Goal: Complete application form

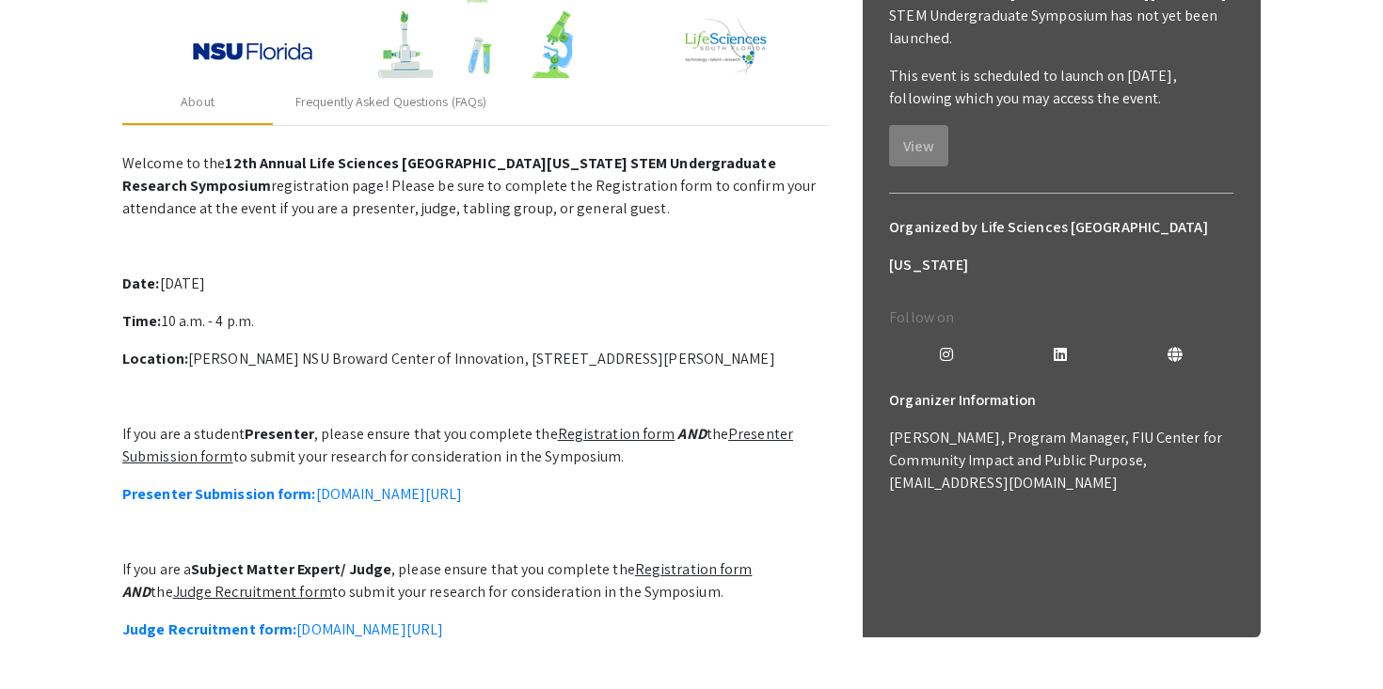
scroll to position [439, 0]
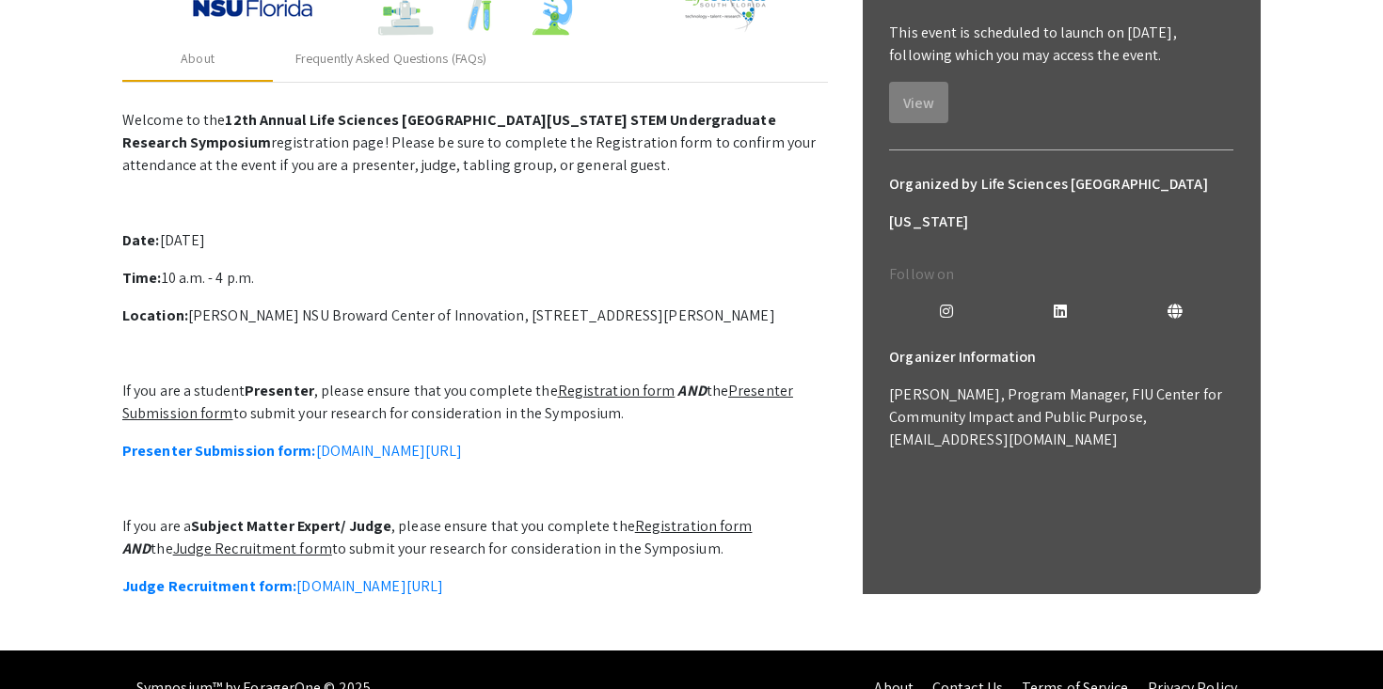
click at [756, 395] on u "Presenter Submission form" at bounding box center [457, 402] width 671 height 42
click at [751, 388] on u "Presenter Submission form" at bounding box center [457, 402] width 671 height 42
click at [185, 412] on u "Presenter Submission form" at bounding box center [457, 402] width 671 height 42
click at [344, 453] on link "Presenter Submission form: symposium.foragerone.com/lssfsymposium2025/submission" at bounding box center [292, 451] width 340 height 20
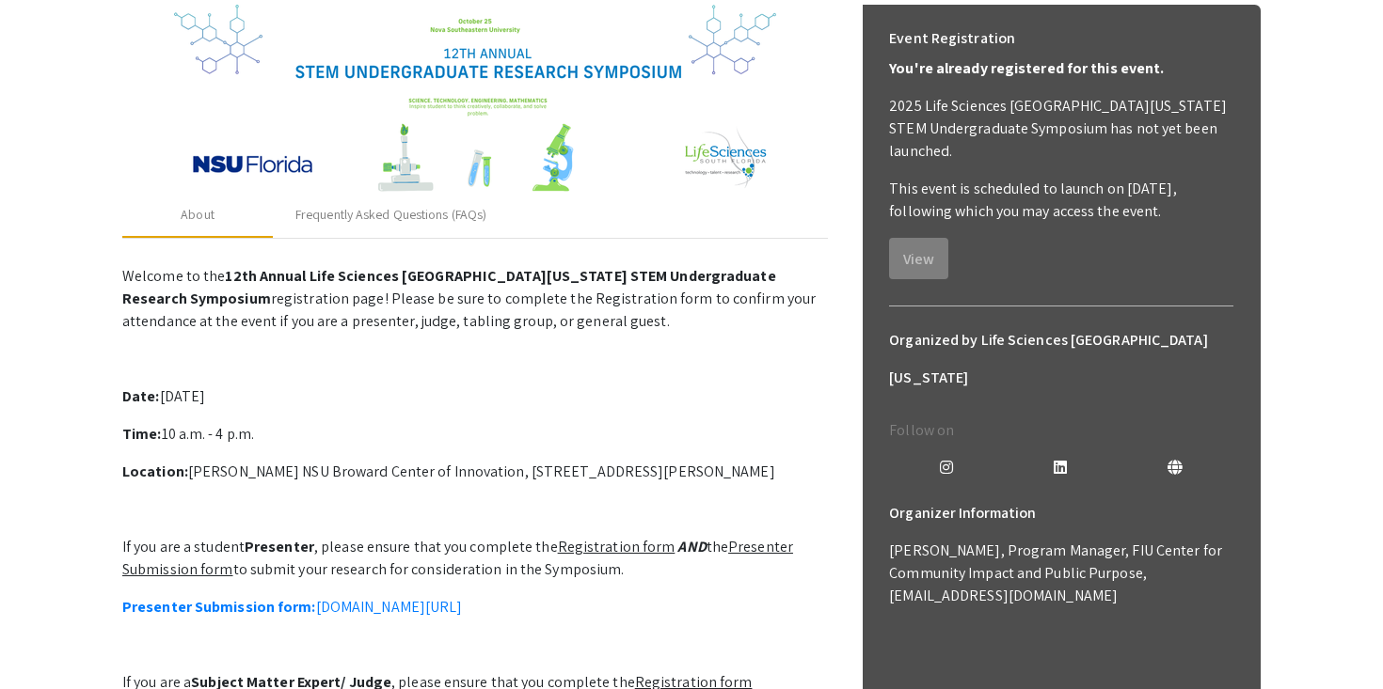
scroll to position [221, 0]
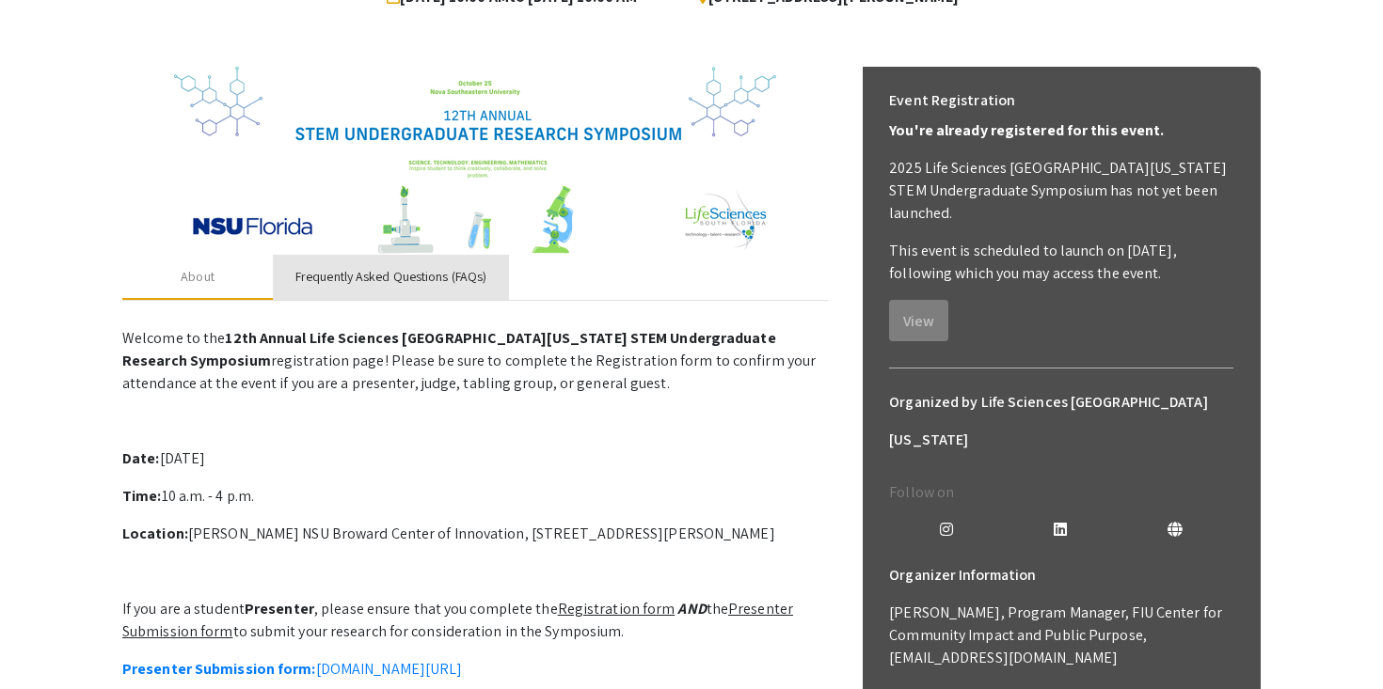
click at [457, 289] on div "Frequently Asked Questions (FAQs)" at bounding box center [391, 277] width 236 height 45
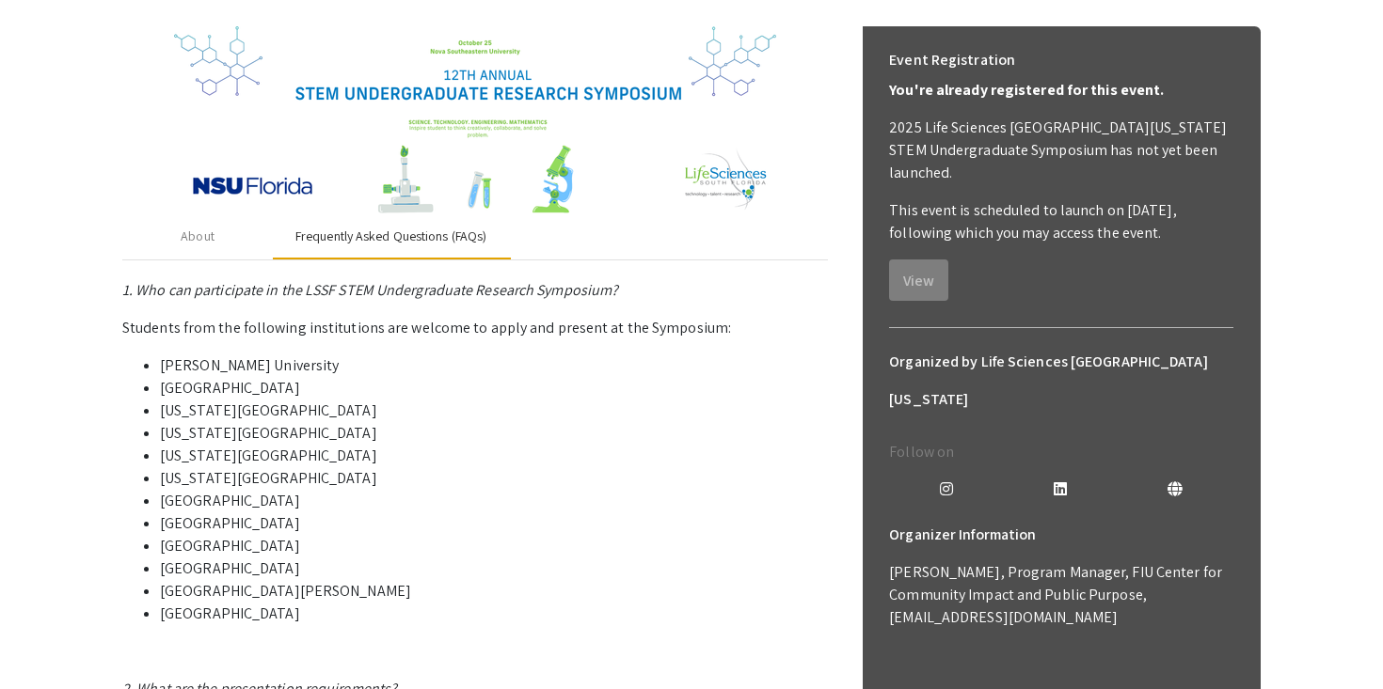
scroll to position [256, 0]
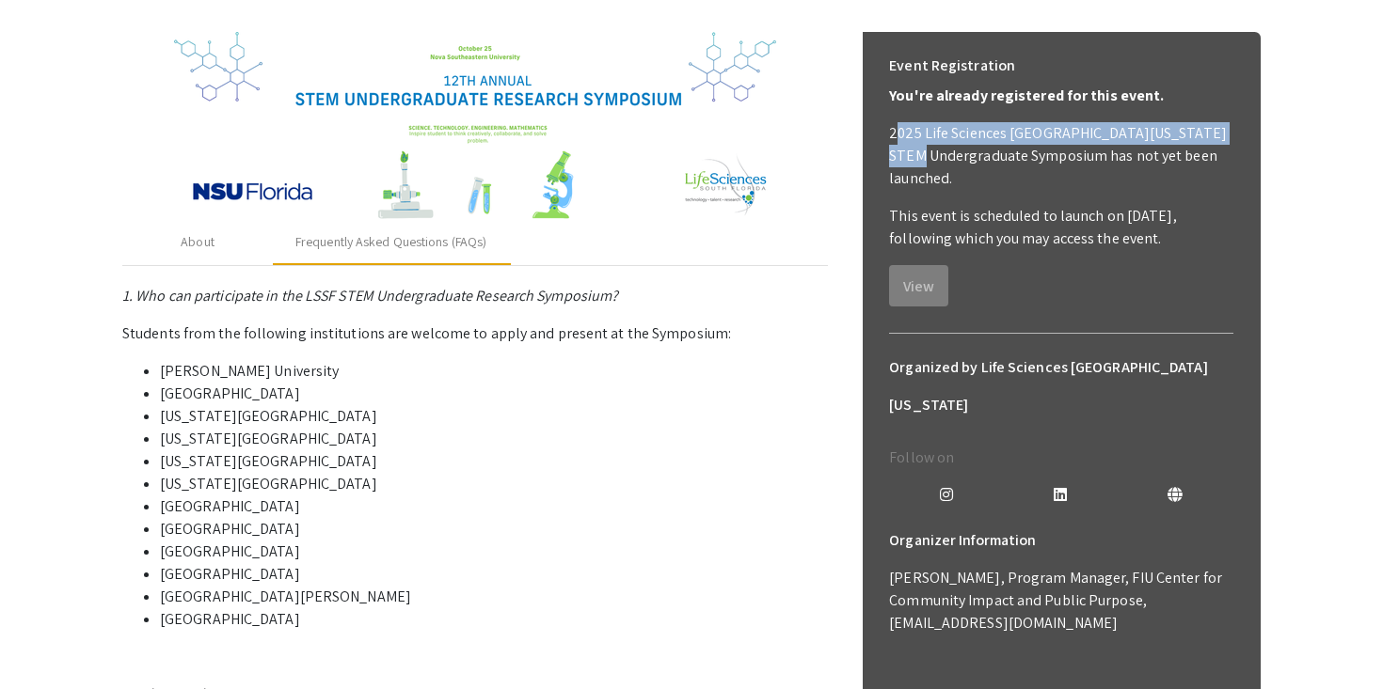
drag, startPoint x: 894, startPoint y: 134, endPoint x: 1230, endPoint y: 140, distance: 336.8
click at [1230, 140] on p "2025 Life Sciences South Florida STEM Undergraduate Symposium has not yet been …" at bounding box center [1061, 156] width 344 height 68
drag, startPoint x: 1230, startPoint y: 140, endPoint x: 960, endPoint y: 147, distance: 270.0
click at [960, 147] on p "2025 Life Sciences South Florida STEM Undergraduate Symposium has not yet been …" at bounding box center [1061, 156] width 344 height 68
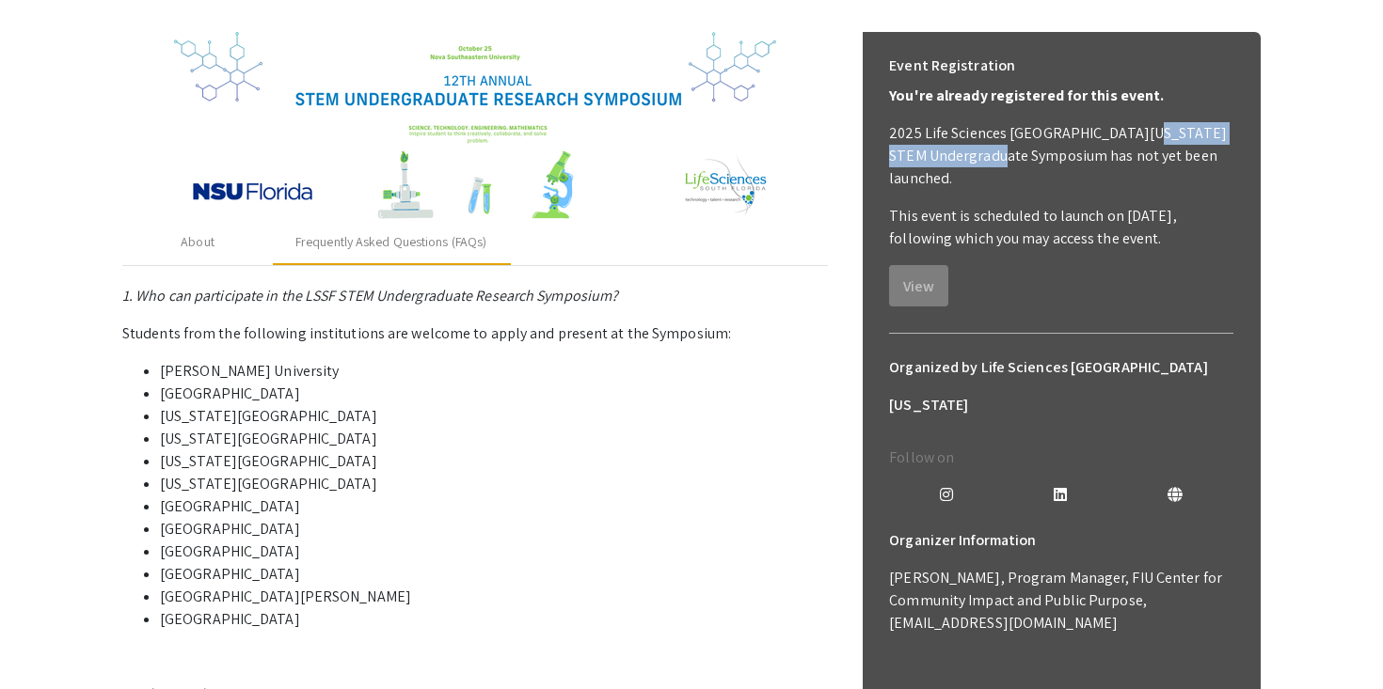
drag, startPoint x: 959, startPoint y: 147, endPoint x: 865, endPoint y: 147, distance: 94.1
click at [958, 147] on p "2025 Life Sciences South Florida STEM Undergraduate Symposium has not yet been …" at bounding box center [1061, 156] width 344 height 68
drag, startPoint x: 891, startPoint y: 136, endPoint x: 1257, endPoint y: 125, distance: 367.0
click at [1257, 125] on div "Event Registration You're already registered for this event. 2025 Life Sciences…" at bounding box center [1061, 687] width 399 height 1310
drag, startPoint x: 965, startPoint y: 159, endPoint x: 891, endPoint y: 133, distance: 78.8
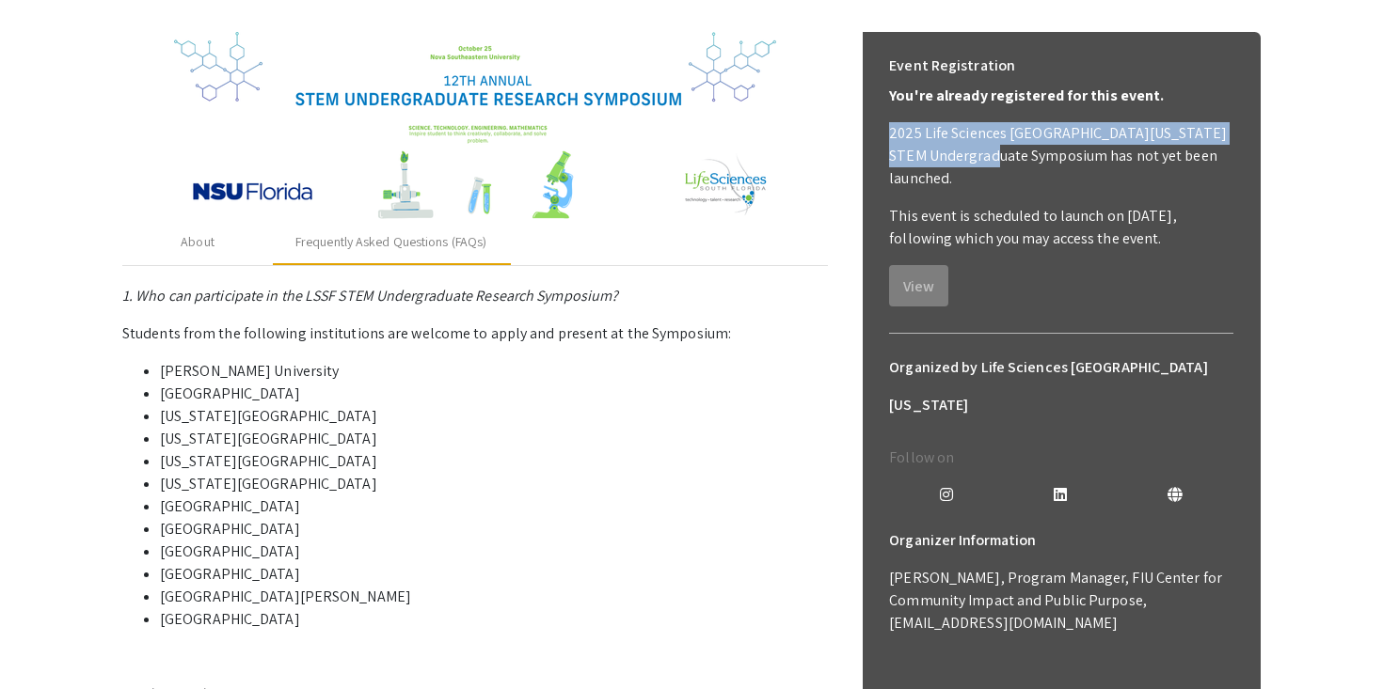
click at [891, 133] on p "2025 Life Sciences South Florida STEM Undergraduate Symposium has not yet been …" at bounding box center [1061, 156] width 344 height 68
copy p "2025 Life Sciences [GEOGRAPHIC_DATA][US_STATE] STEM Undergraduate Symposium"
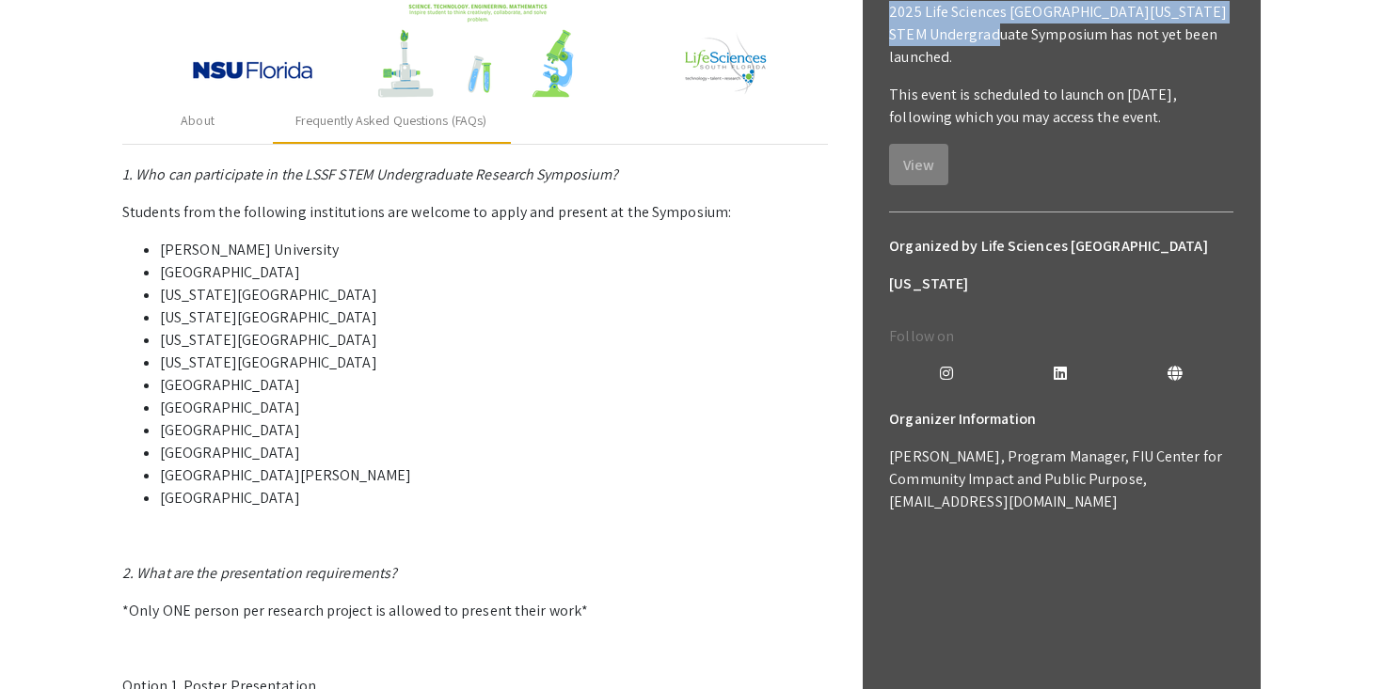
scroll to position [338, 0]
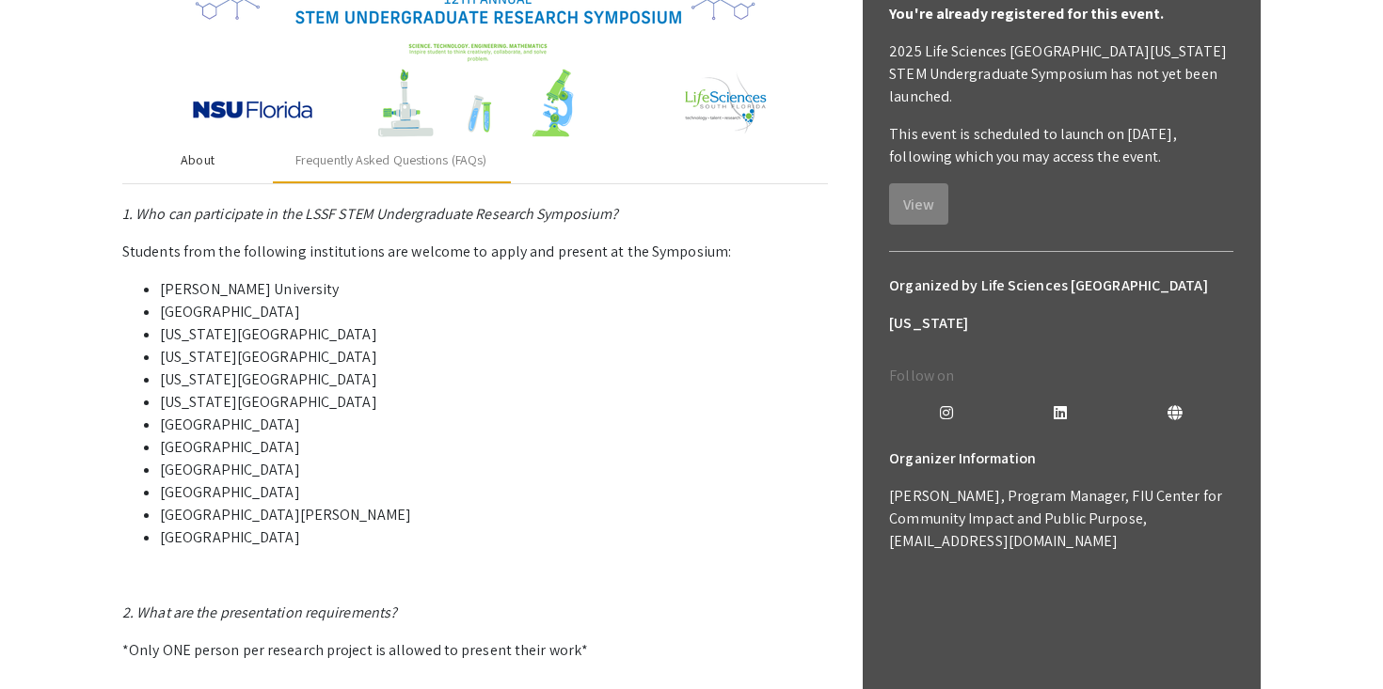
click at [212, 178] on div "About" at bounding box center [197, 160] width 150 height 45
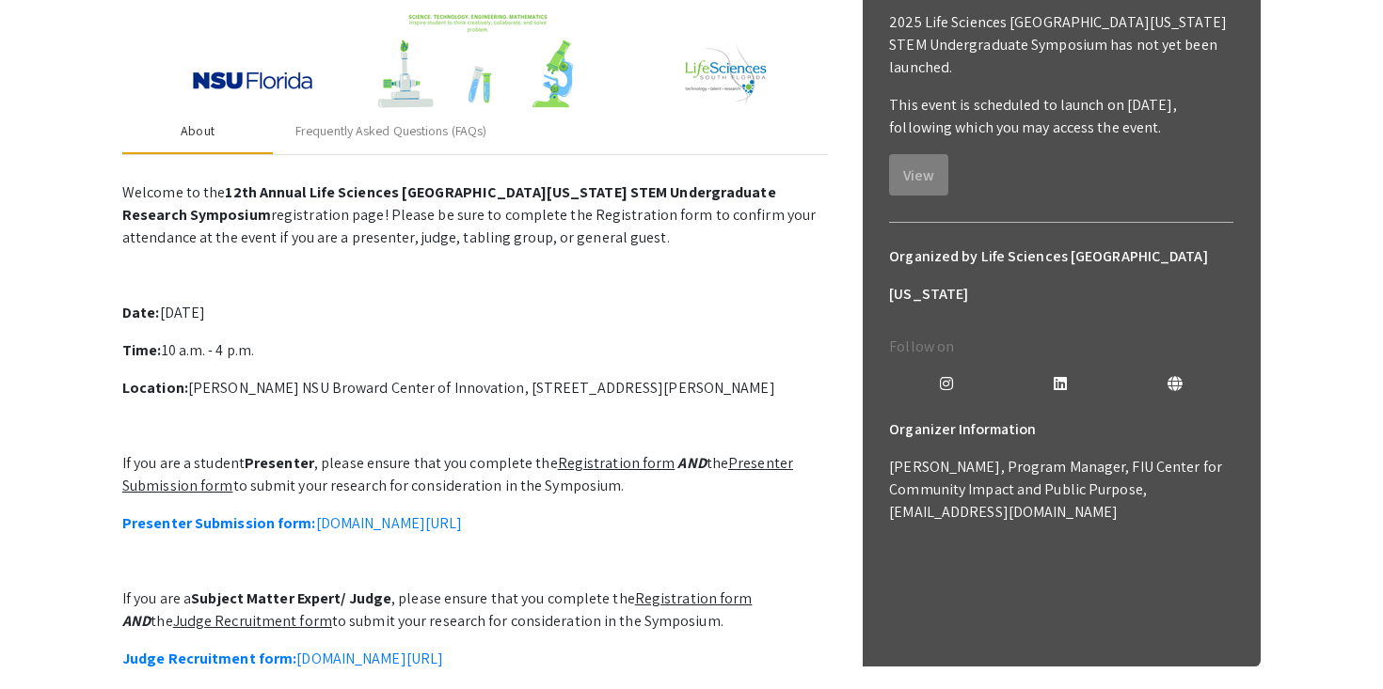
scroll to position [498, 0]
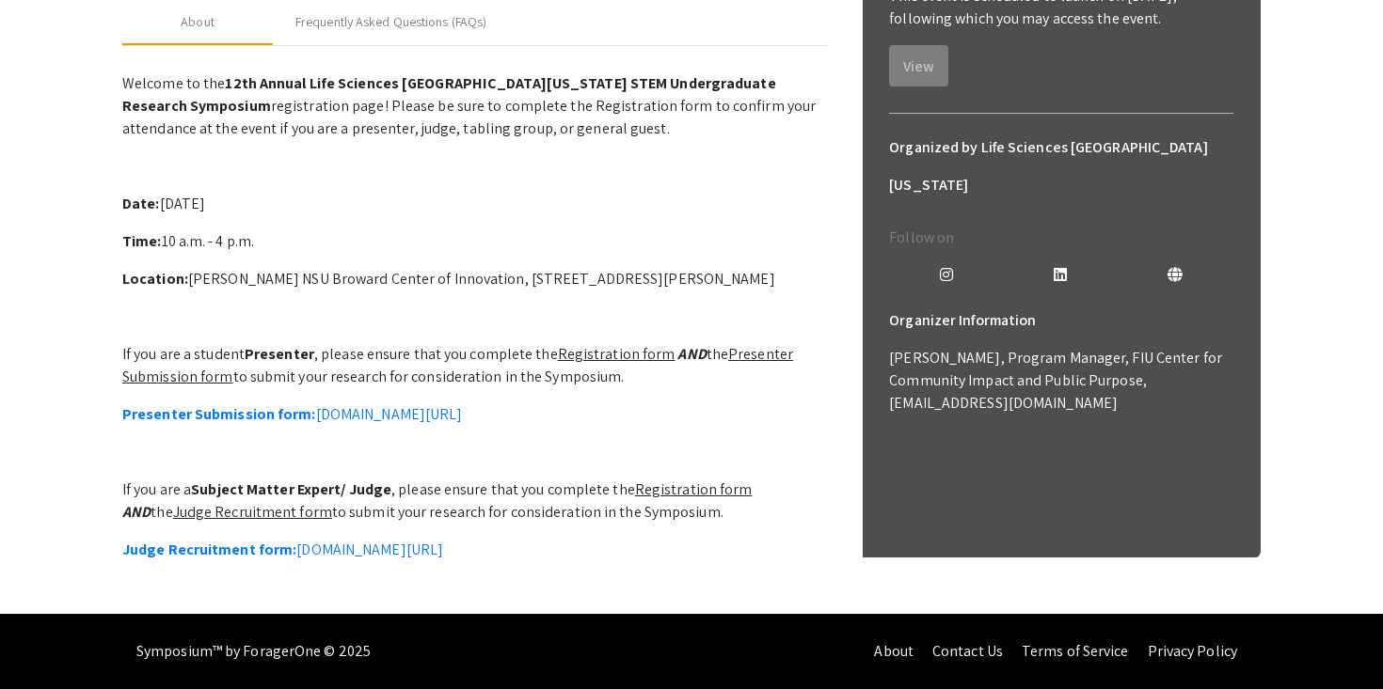
click at [246, 502] on u "Judge Recruitment form" at bounding box center [252, 512] width 159 height 20
click at [335, 540] on link "Judge Recruitment form: symposium.foragerone.com/lssfsymposium2025/recruitment/…" at bounding box center [282, 550] width 321 height 20
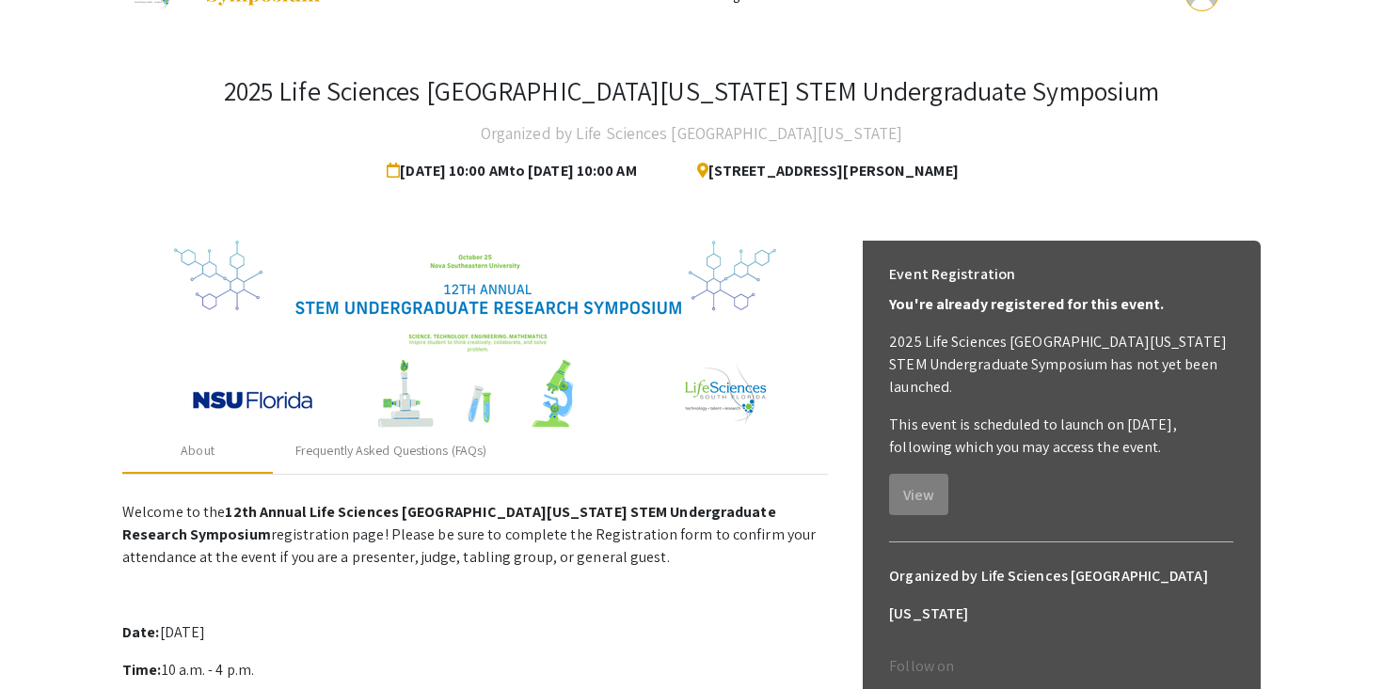
scroll to position [0, 0]
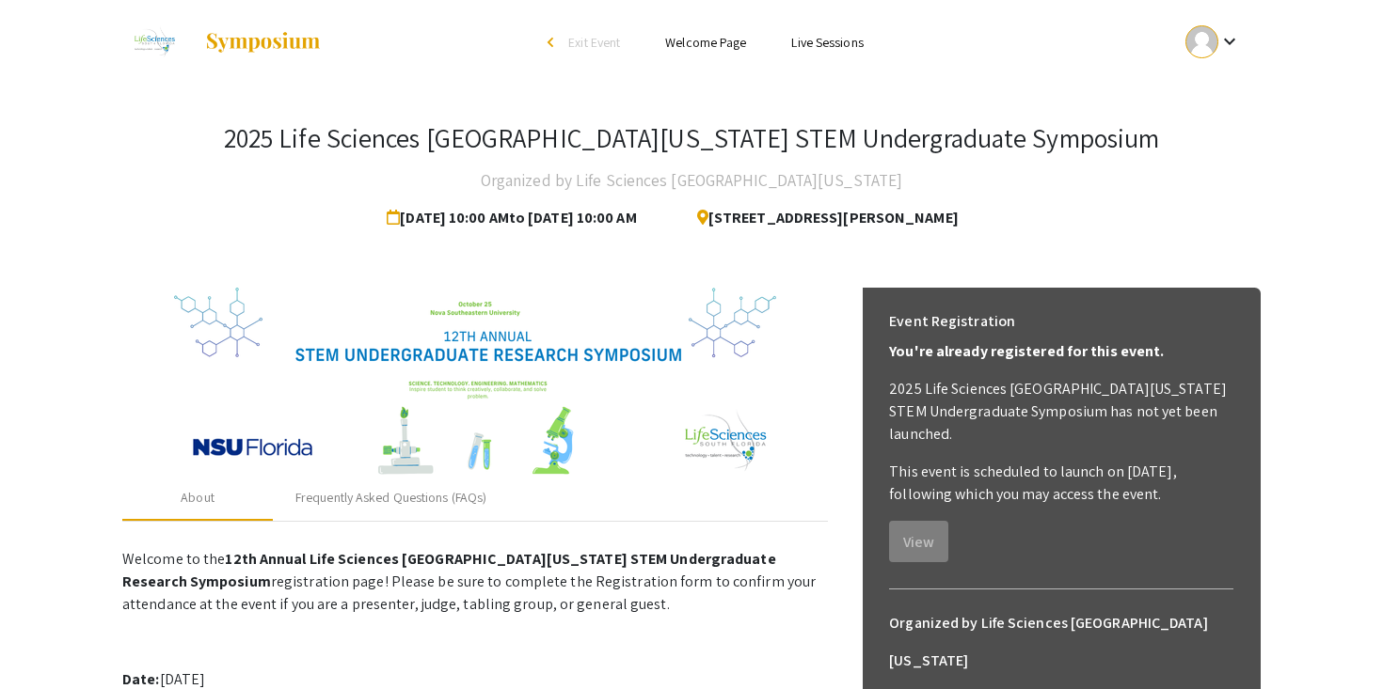
click at [311, 41] on img at bounding box center [263, 42] width 118 height 23
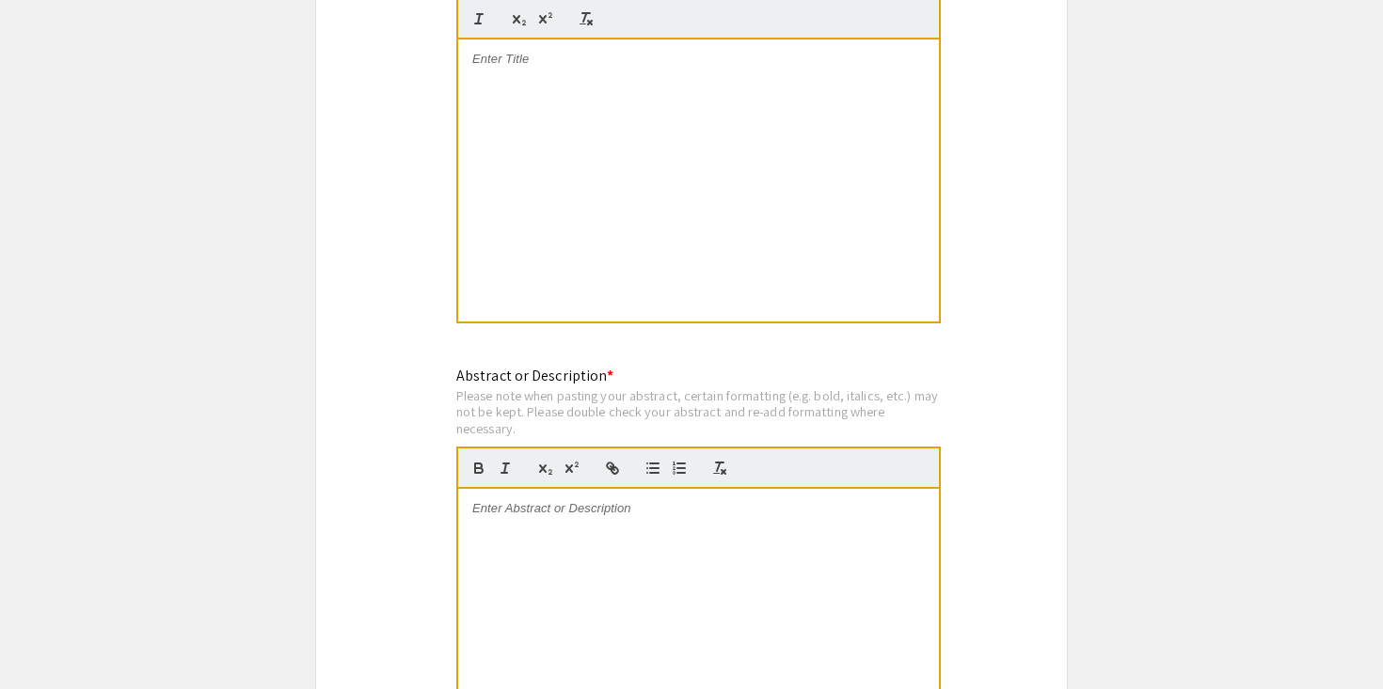
scroll to position [1513, 0]
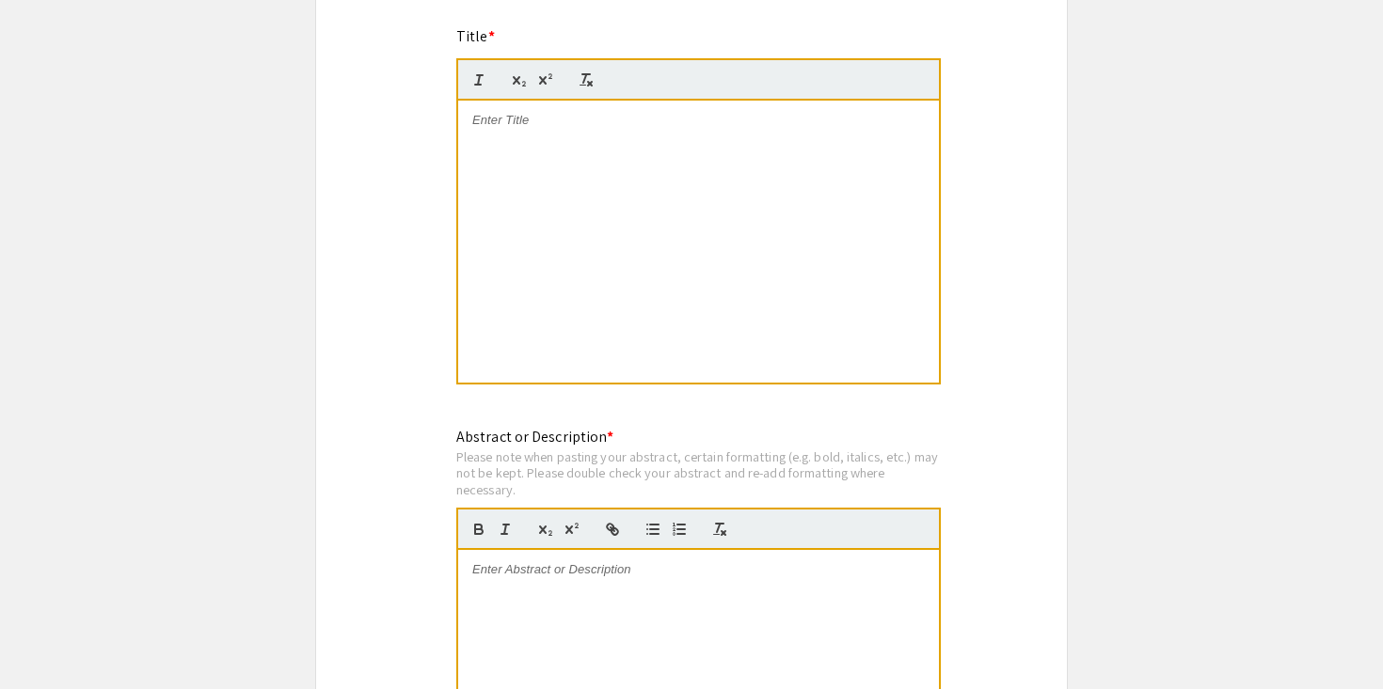
click at [590, 209] on div at bounding box center [698, 242] width 481 height 282
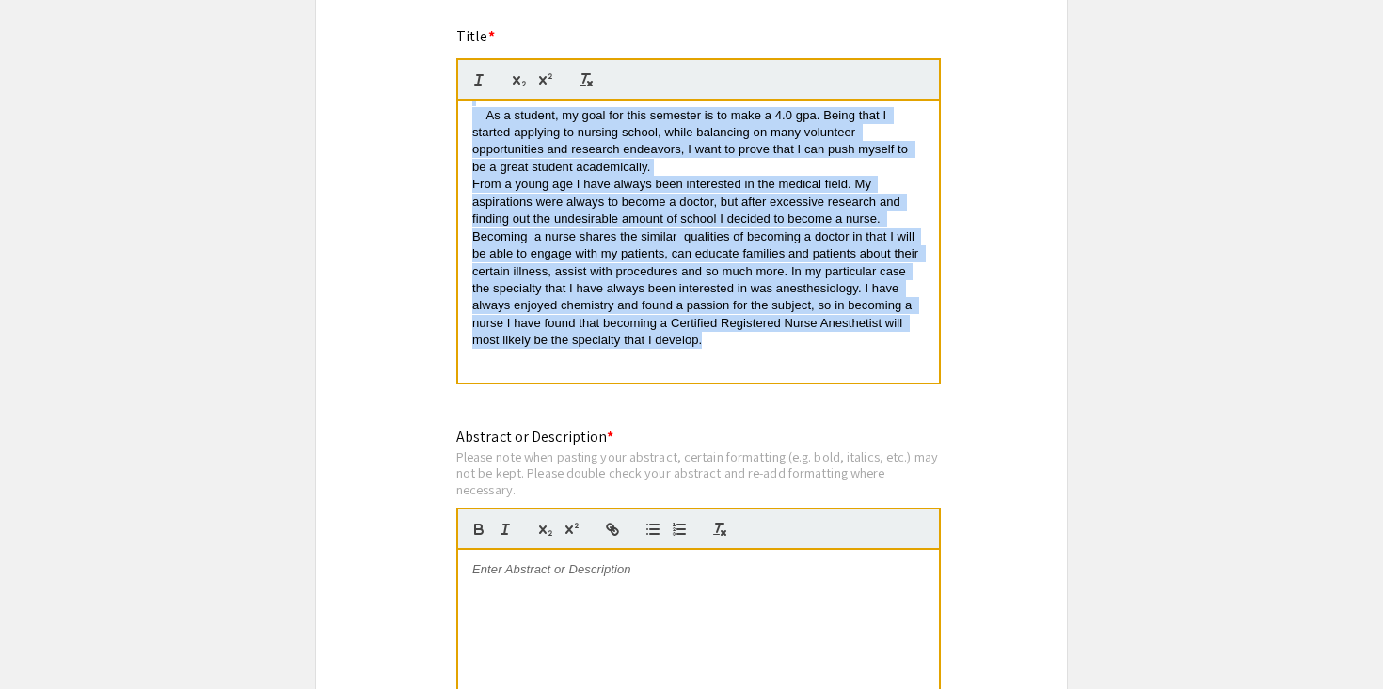
scroll to position [0, 0]
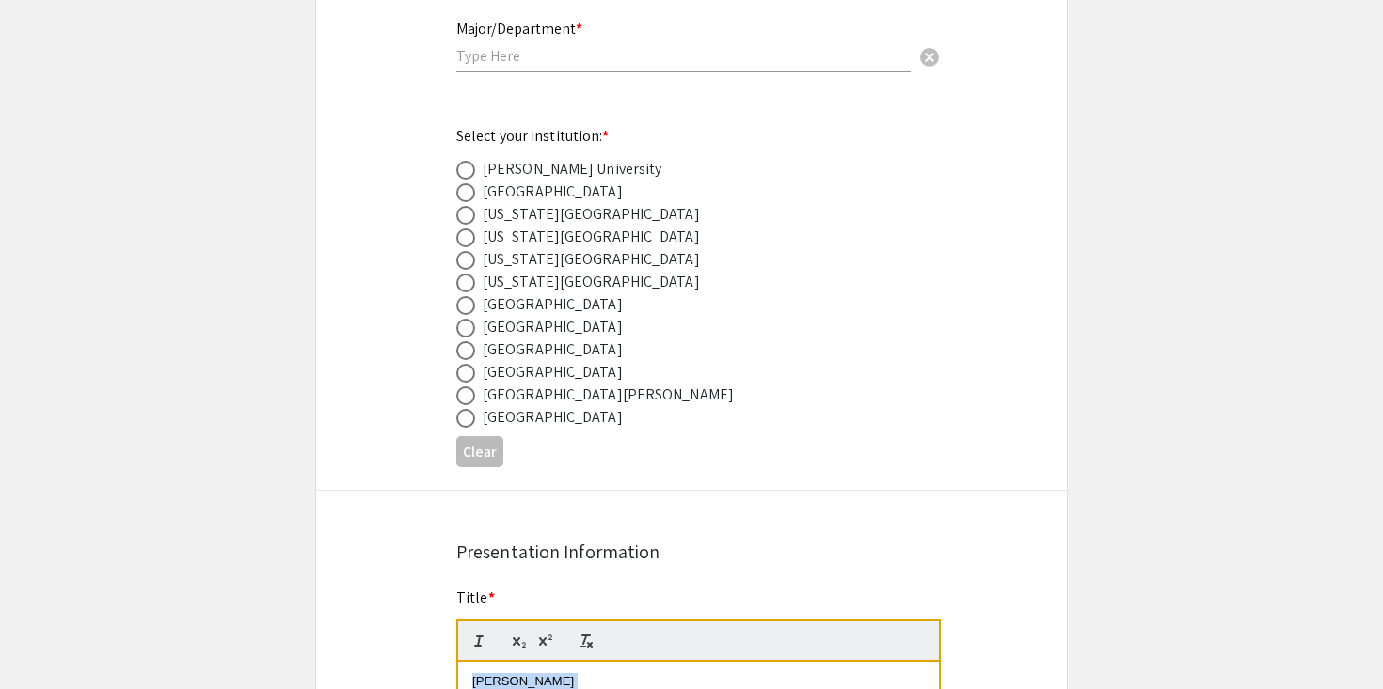
drag, startPoint x: 730, startPoint y: 353, endPoint x: 498, endPoint y: -14, distance: 433.7
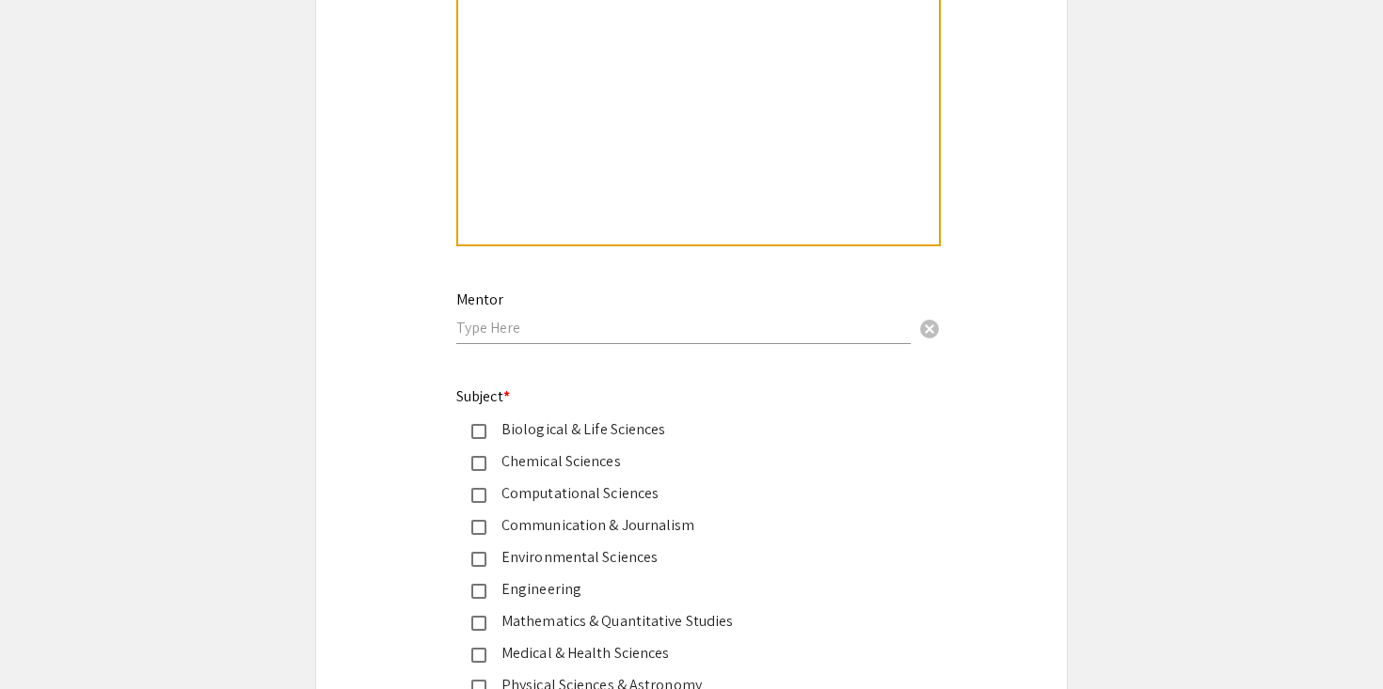
scroll to position [2220, 0]
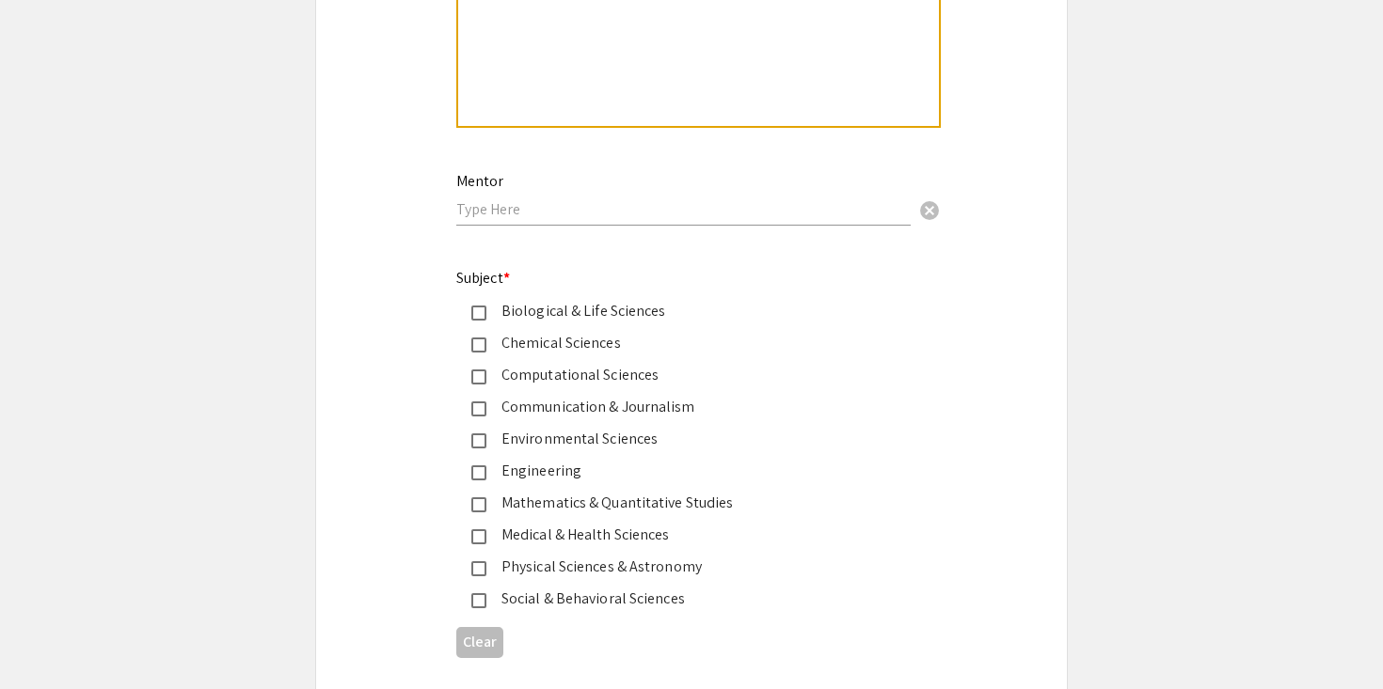
click at [655, 321] on div "Biological & Life Sciences" at bounding box center [683, 311] width 395 height 23
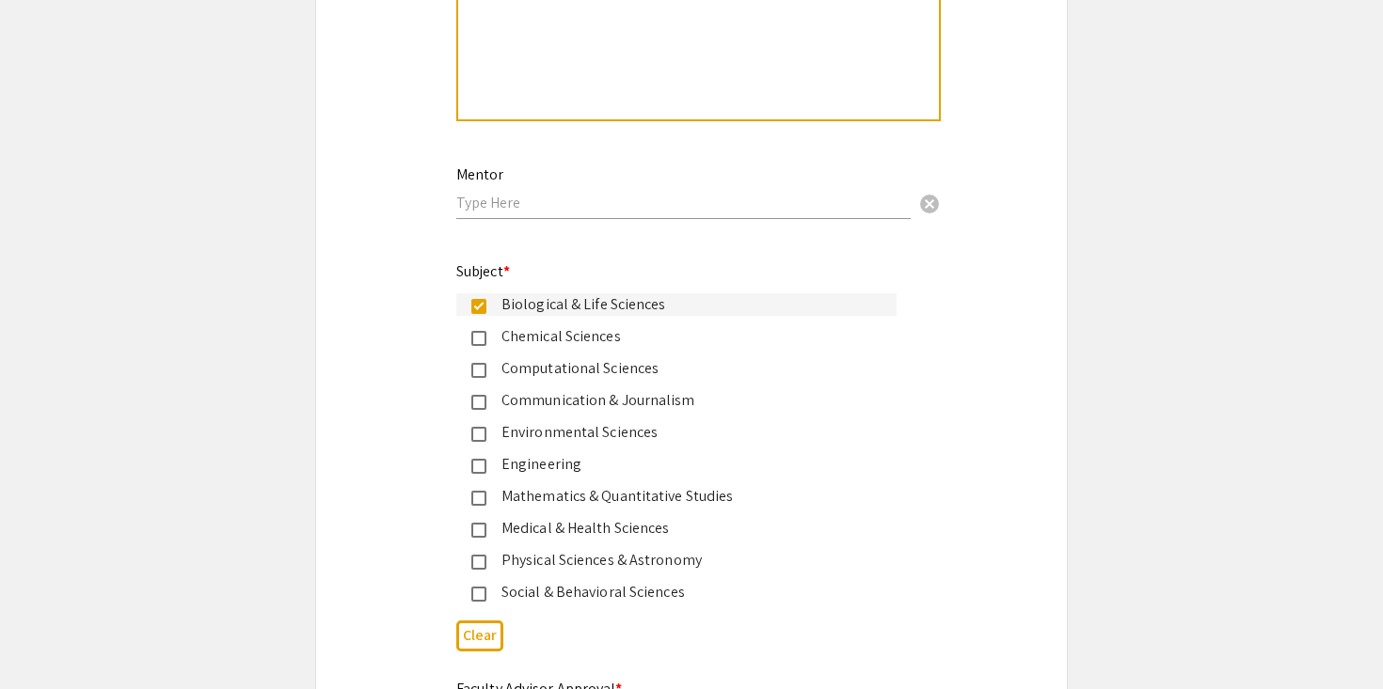
scroll to position [2233, 0]
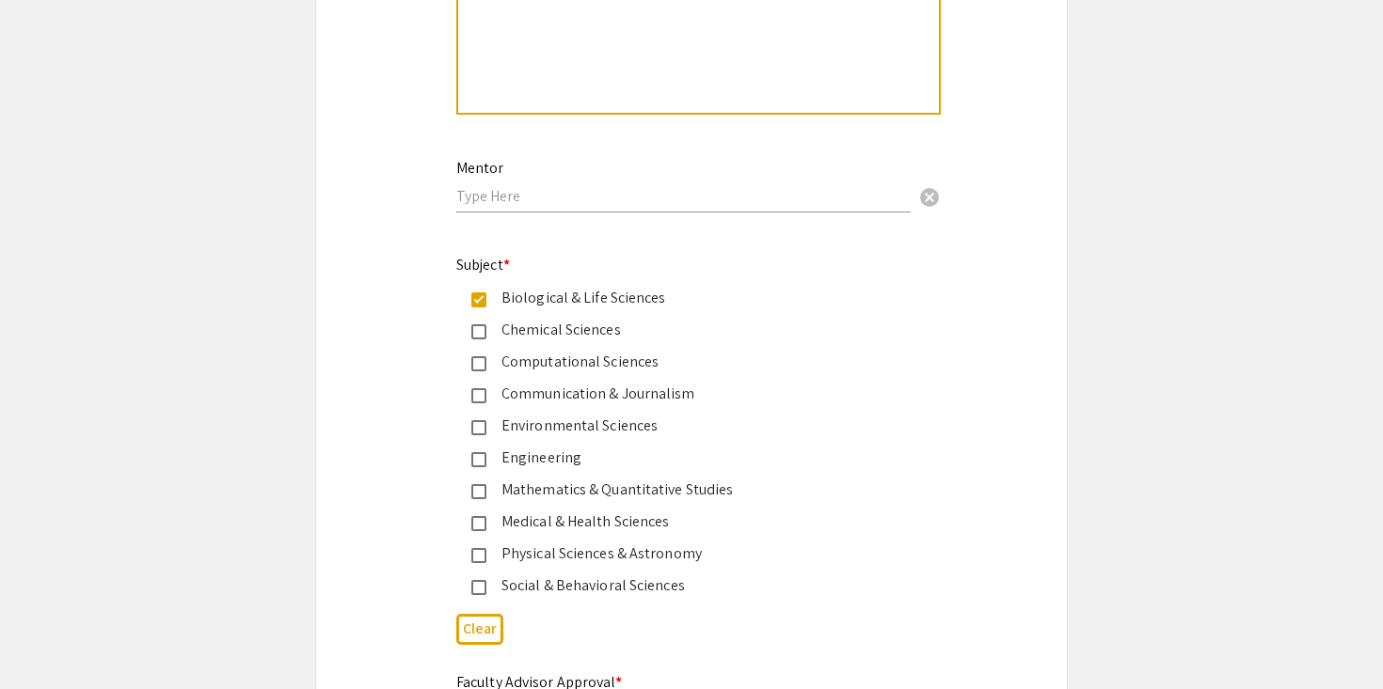
click at [642, 437] on div "Environmental Sciences" at bounding box center [683, 426] width 395 height 23
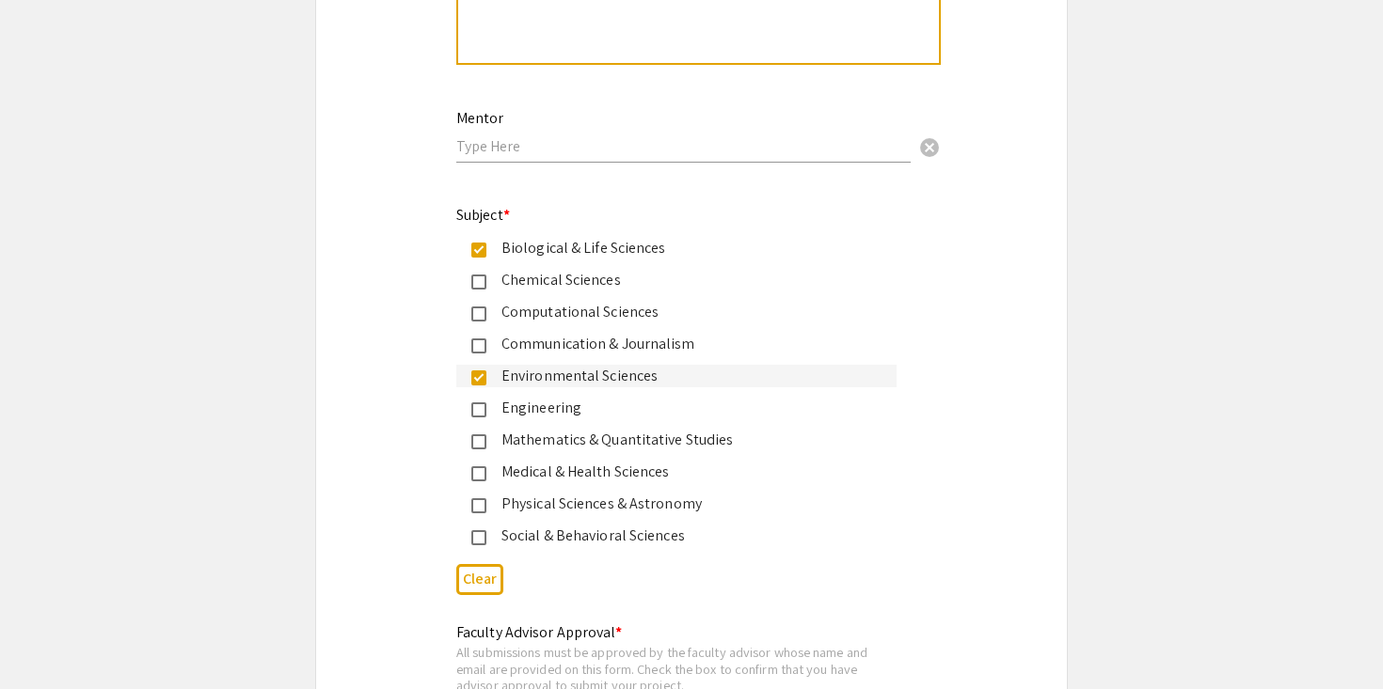
scroll to position [2284, 0]
click at [653, 482] on div "Medical & Health Sciences" at bounding box center [683, 471] width 395 height 23
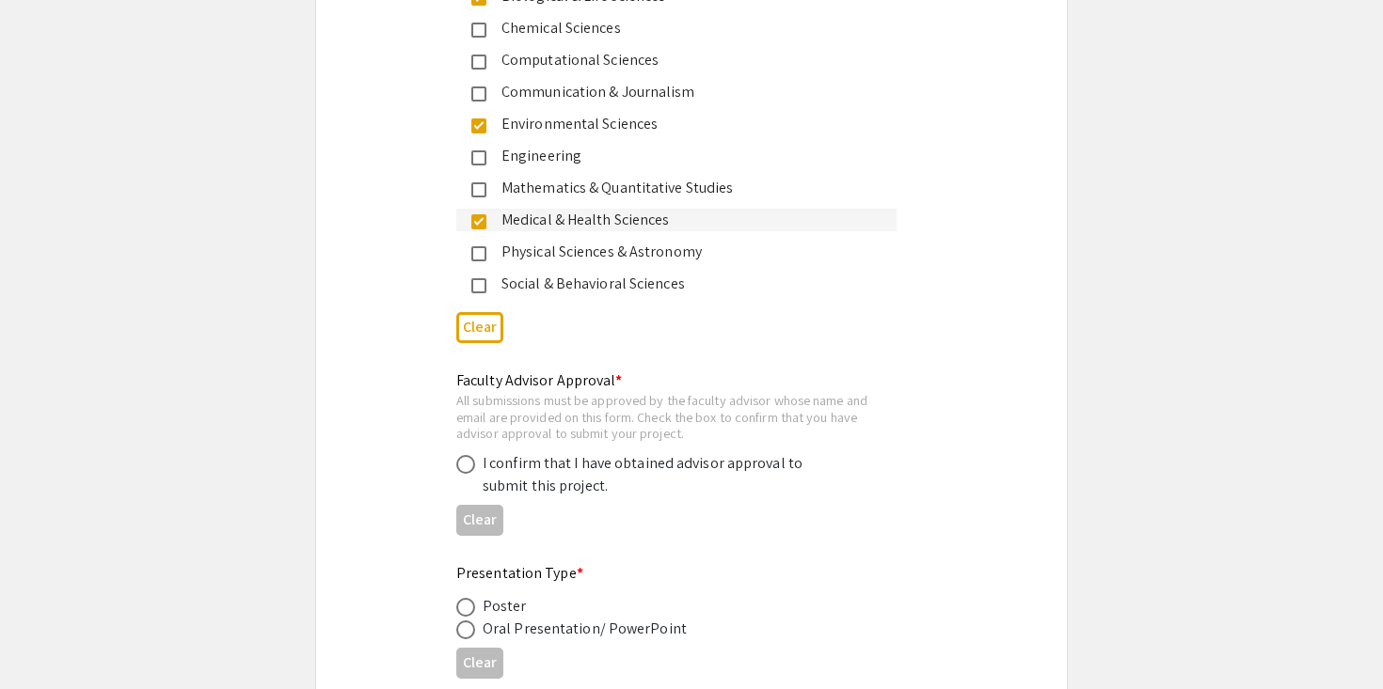
scroll to position [2607, 0]
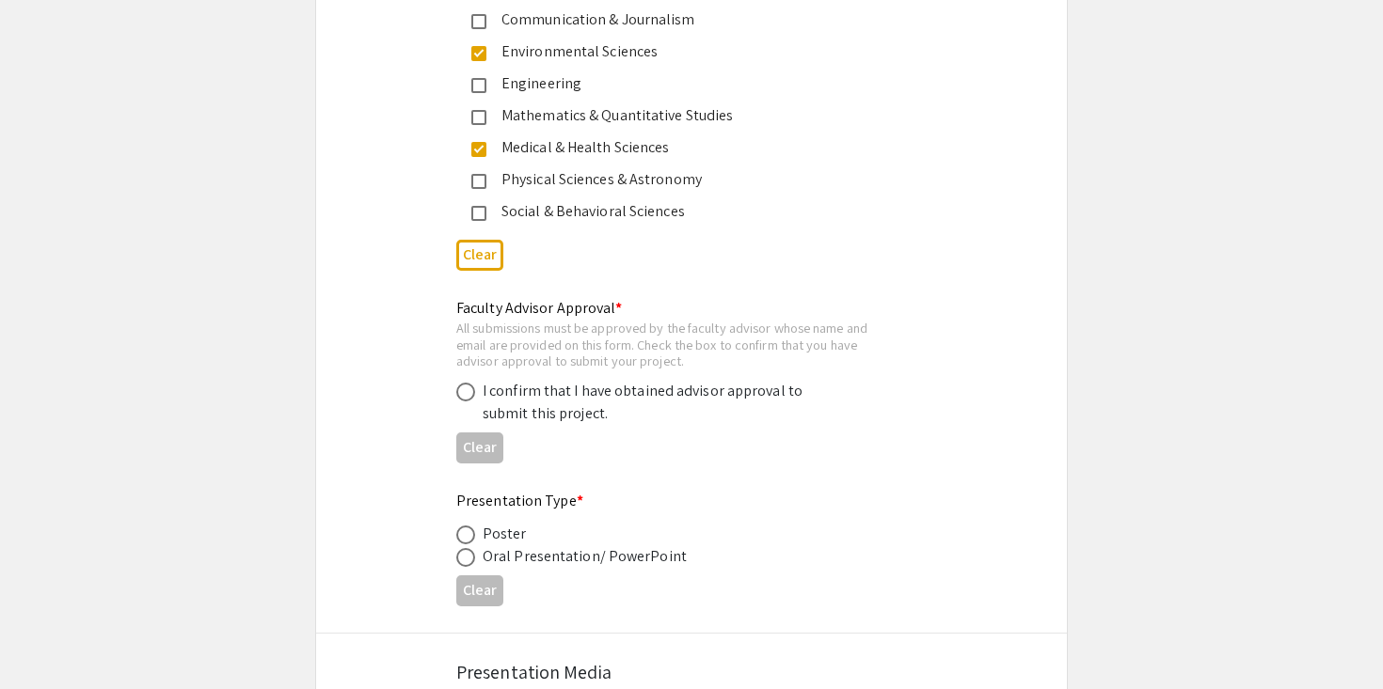
click at [511, 532] on div "Poster" at bounding box center [504, 534] width 44 height 23
click at [500, 538] on div "Poster" at bounding box center [504, 534] width 44 height 23
click at [475, 538] on label at bounding box center [469, 535] width 26 height 19
click at [475, 538] on input "radio" at bounding box center [465, 535] width 19 height 19
radio input "true"
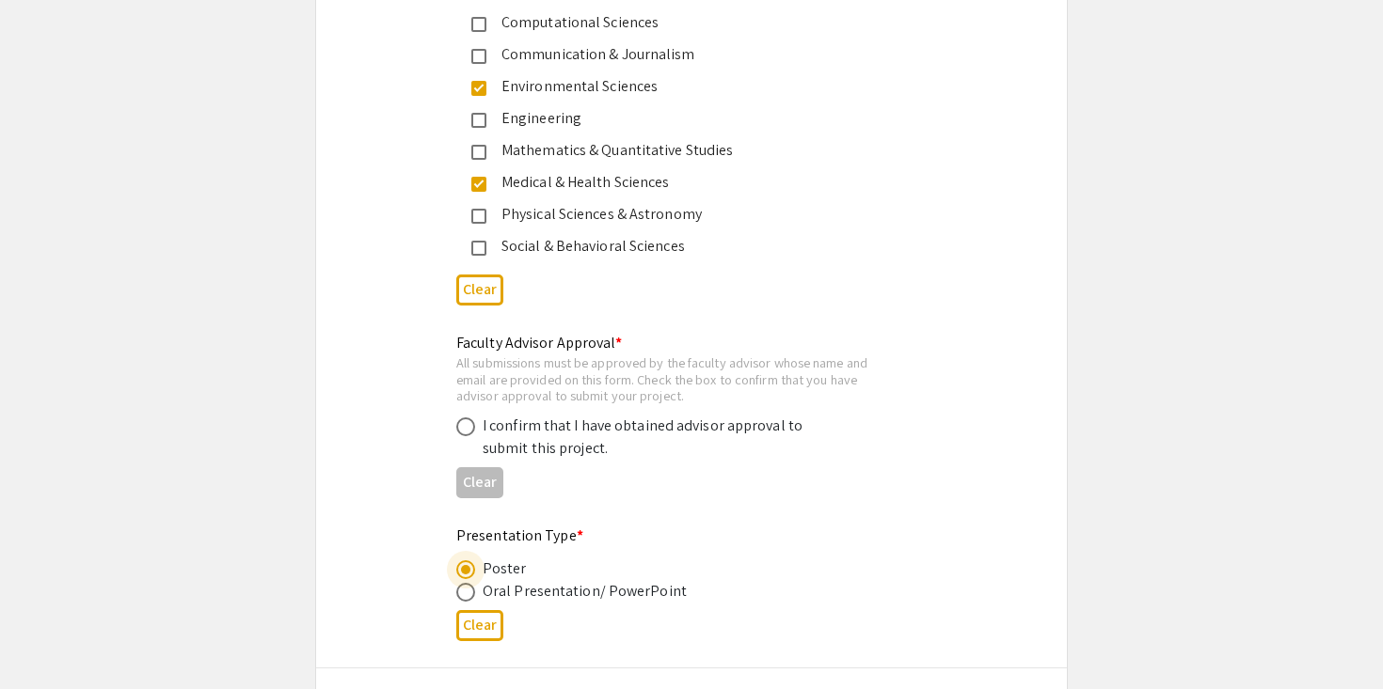
scroll to position [2570, 0]
click at [684, 432] on div "I confirm that I have obtained advisor approval to submit this project." at bounding box center [646, 439] width 329 height 45
click at [473, 438] on span at bounding box center [465, 428] width 19 height 19
click at [473, 438] on input "radio" at bounding box center [465, 428] width 19 height 19
radio input "true"
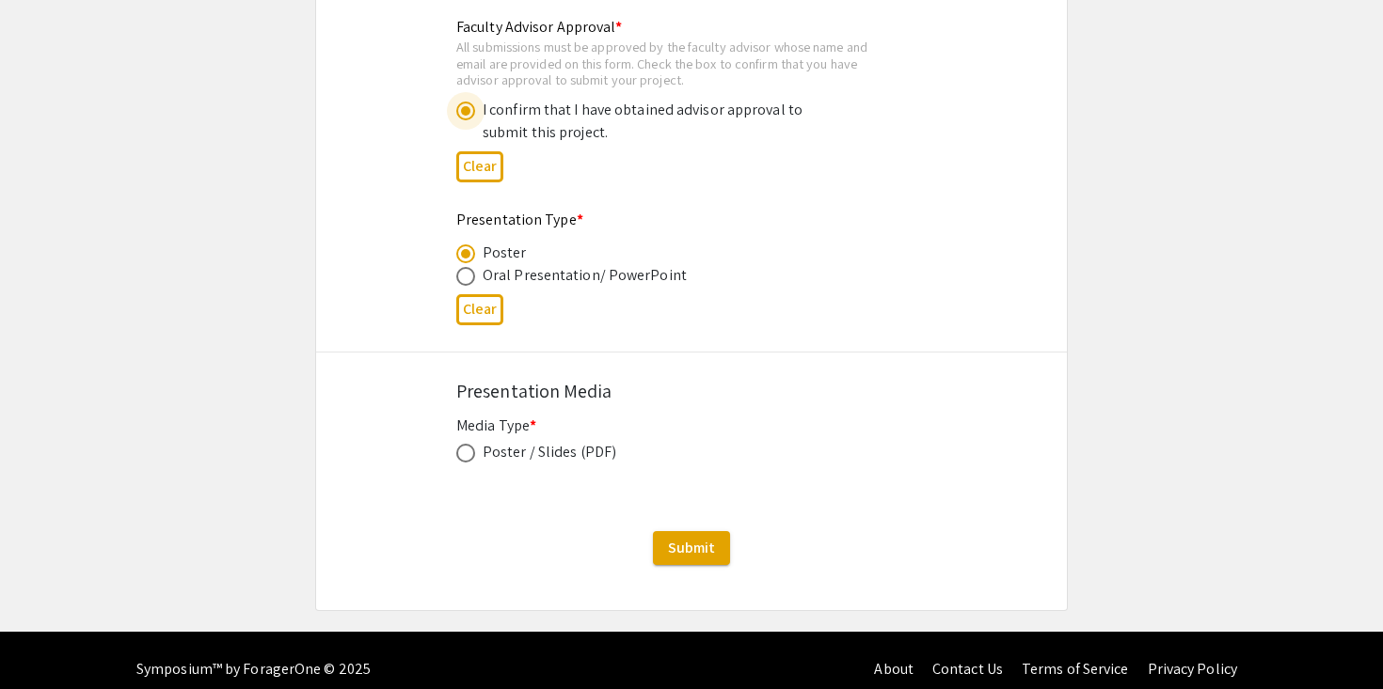
scroll to position [2912, 0]
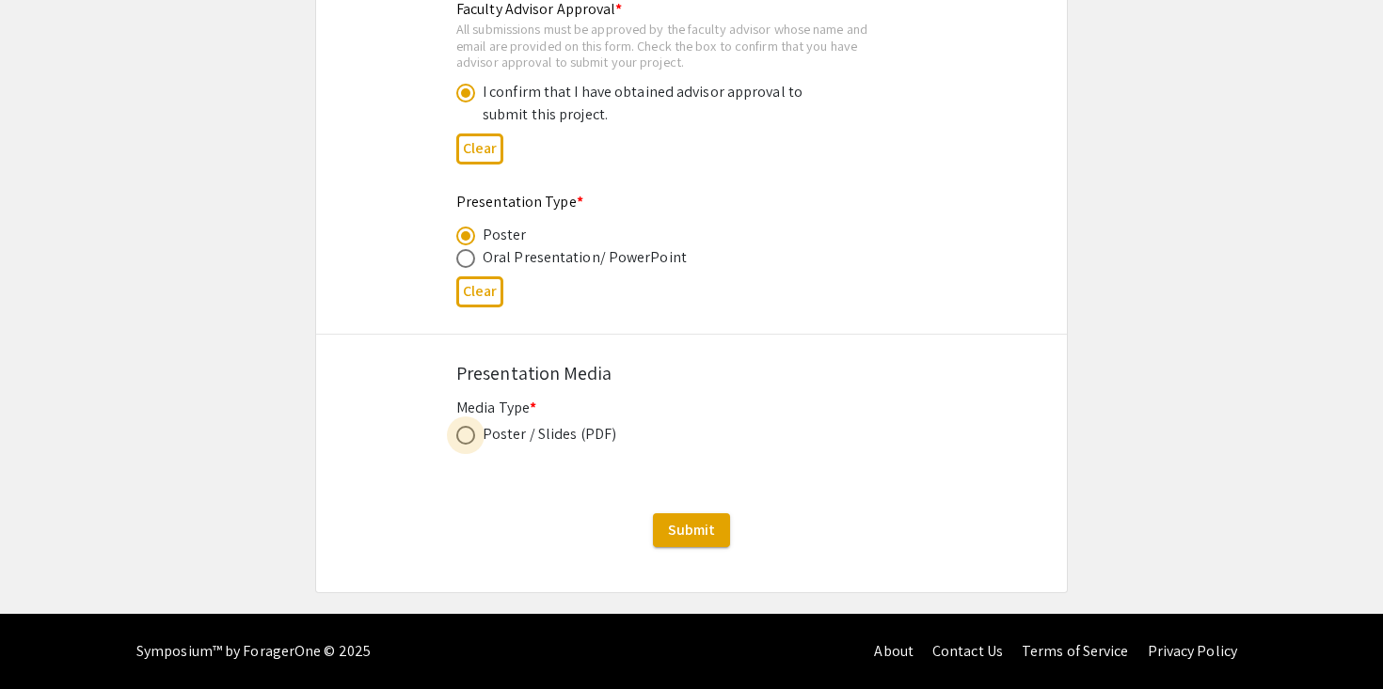
click at [463, 438] on span at bounding box center [465, 435] width 19 height 19
click at [463, 438] on input "radio" at bounding box center [465, 435] width 19 height 19
radio input "true"
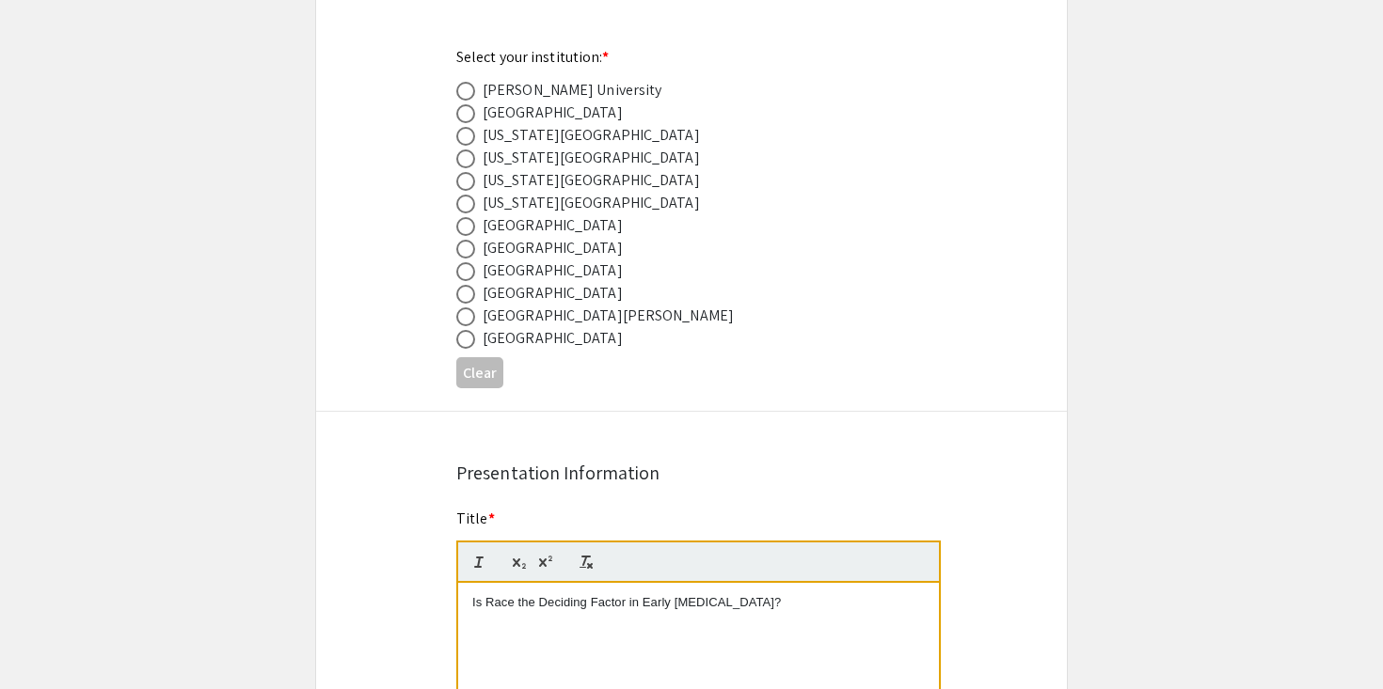
scroll to position [961, 0]
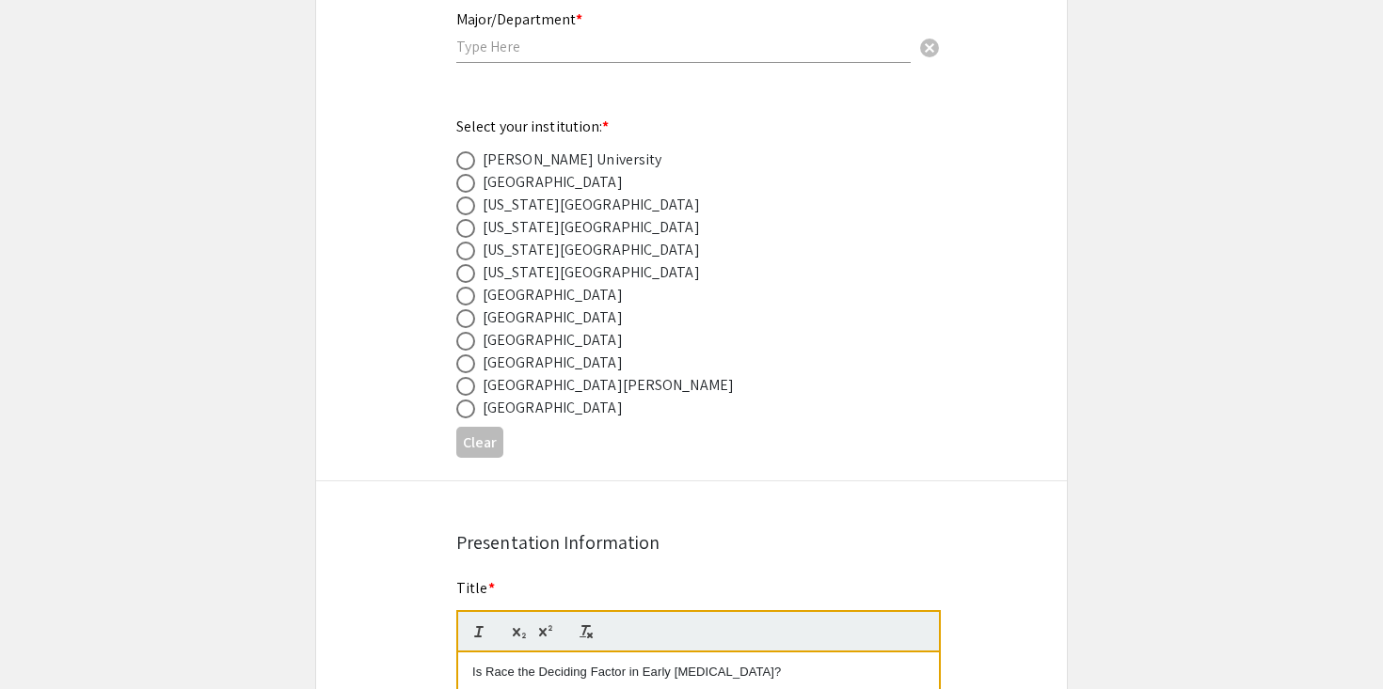
click at [545, 338] on div "[GEOGRAPHIC_DATA]" at bounding box center [552, 340] width 140 height 23
click at [545, 340] on div "[GEOGRAPHIC_DATA]" at bounding box center [552, 340] width 140 height 23
click at [467, 348] on span at bounding box center [465, 341] width 19 height 19
click at [467, 348] on input "radio" at bounding box center [465, 341] width 19 height 19
radio input "true"
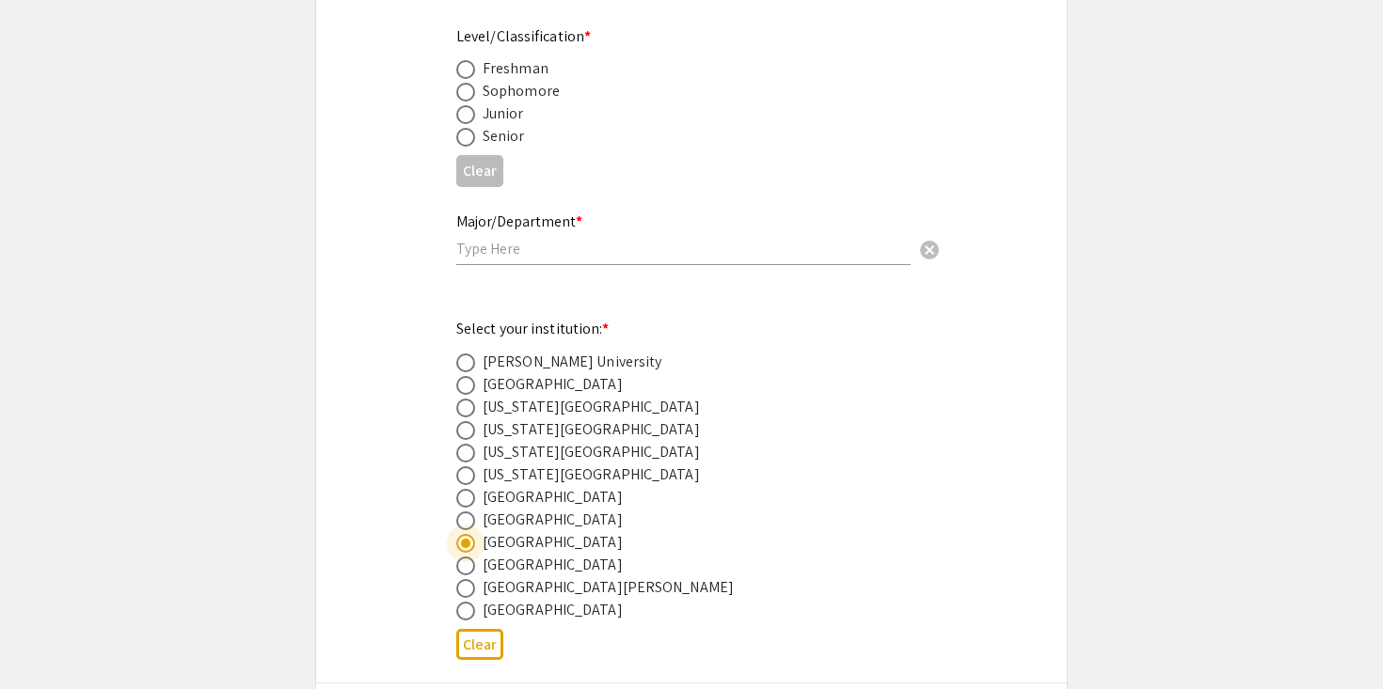
scroll to position [742, 0]
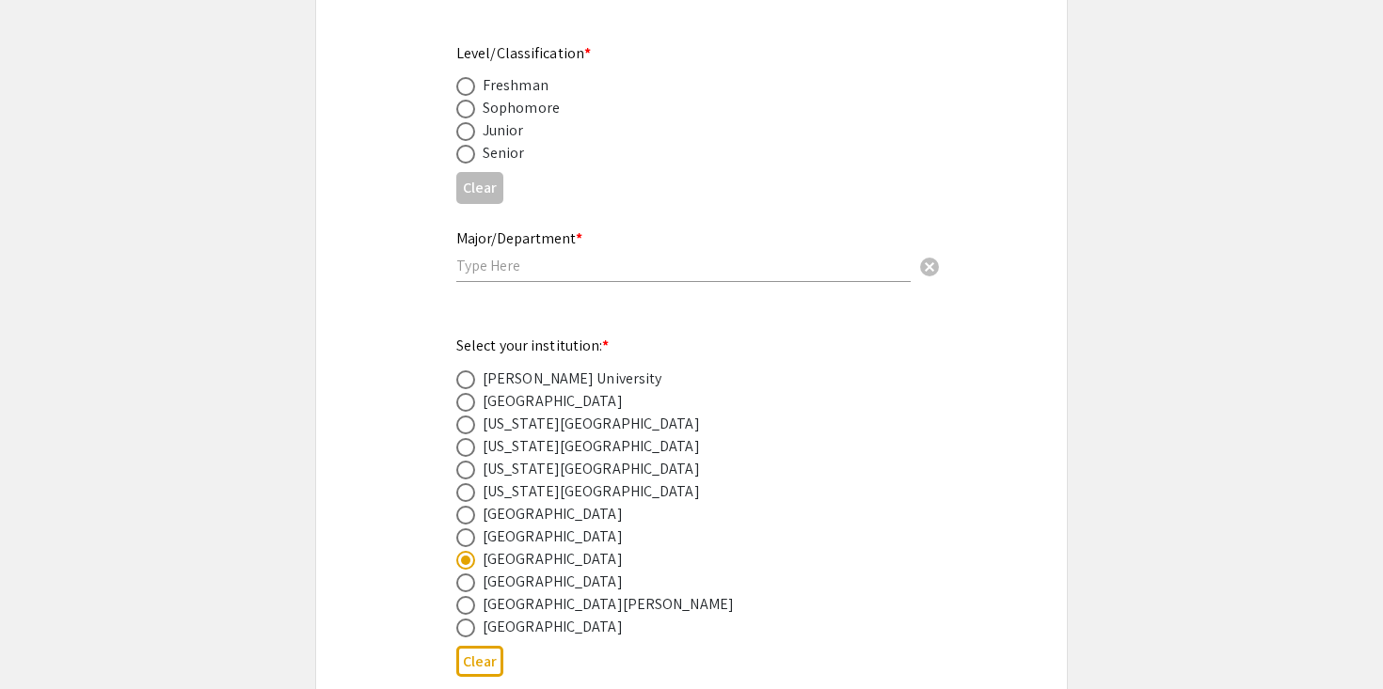
click at [488, 278] on div "Major/Department * cancel" at bounding box center [683, 247] width 454 height 71
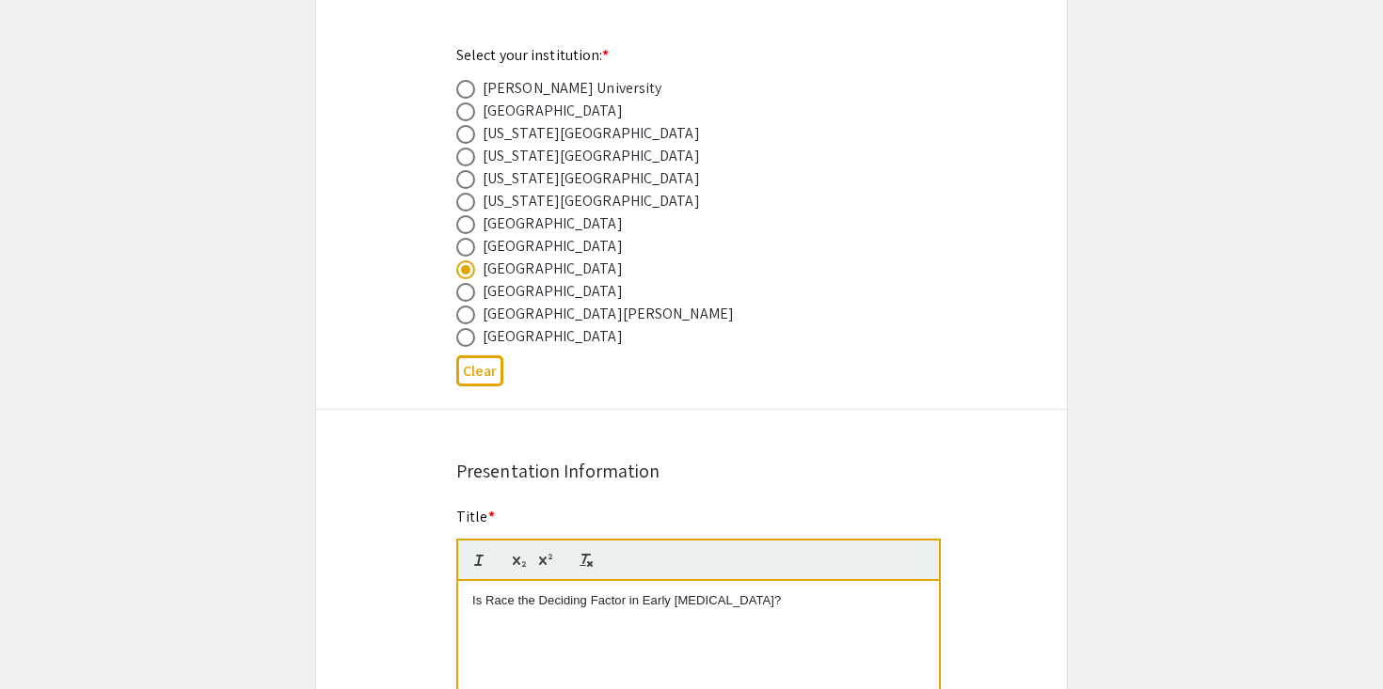
scroll to position [1183, 0]
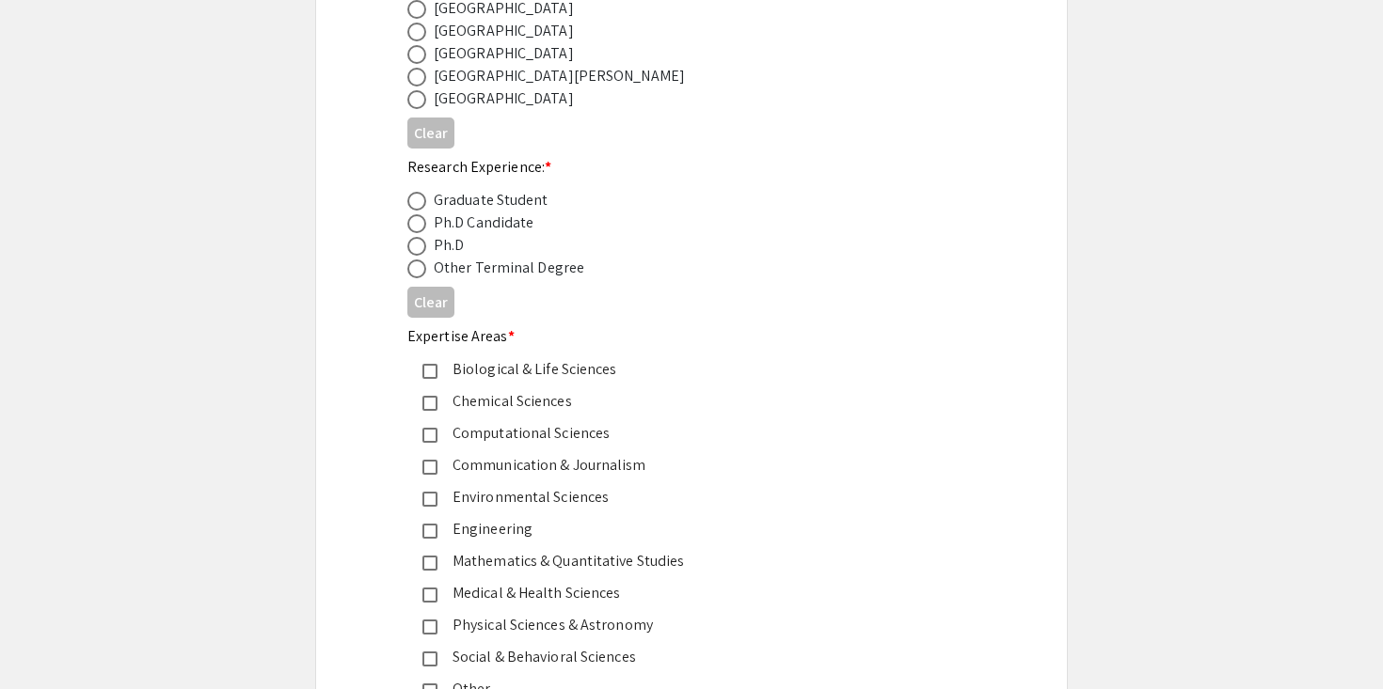
scroll to position [778, 0]
